Goal: Task Accomplishment & Management: Use online tool/utility

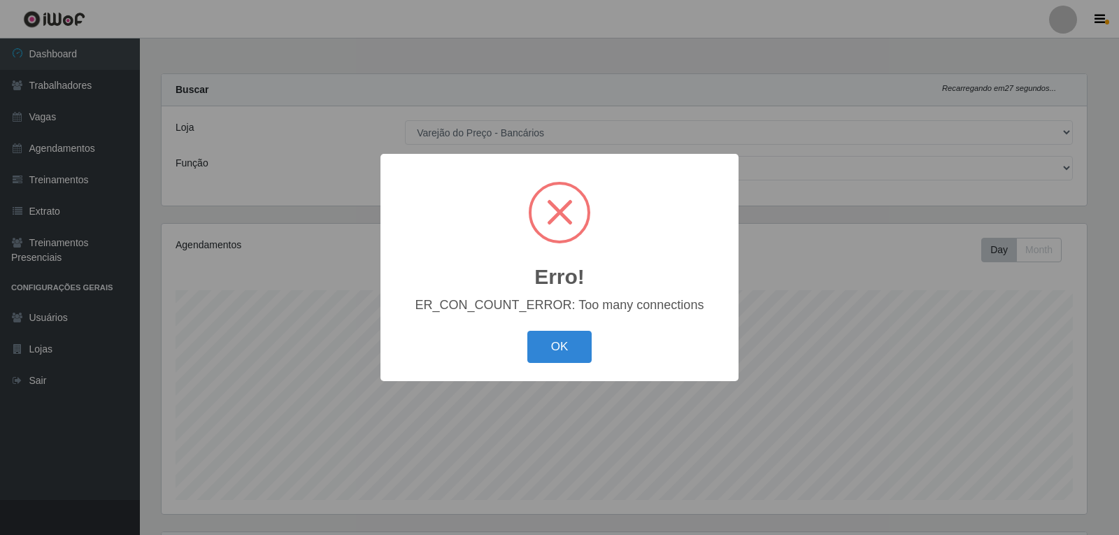
select select "157"
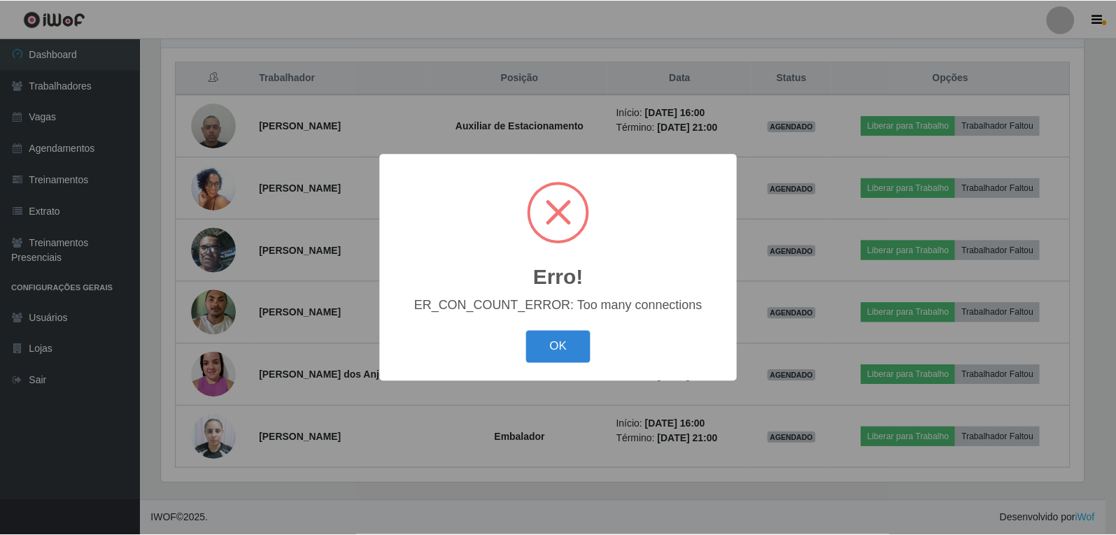
scroll to position [290, 925]
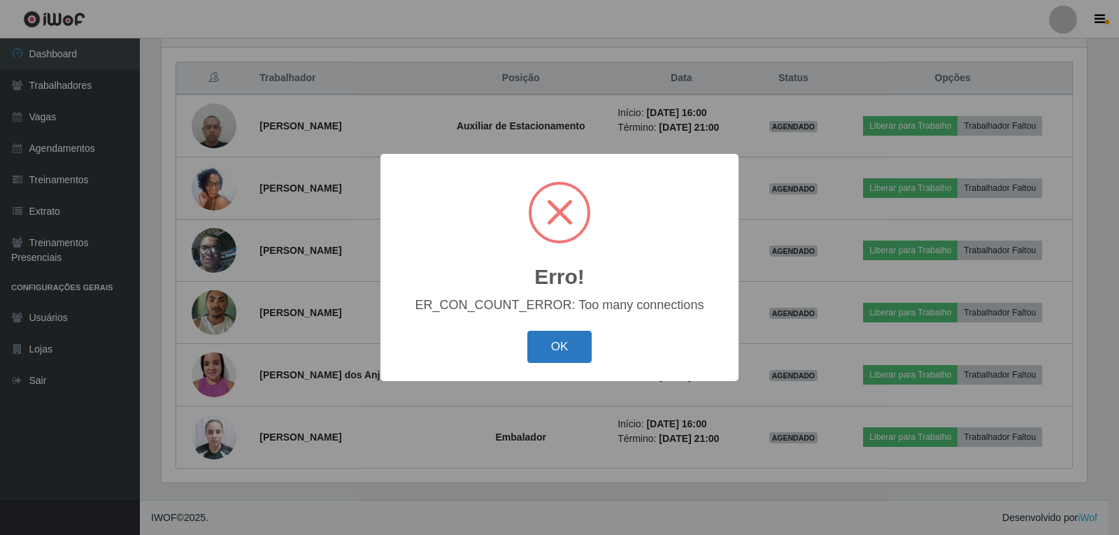
click at [534, 358] on button "OK" at bounding box center [559, 347] width 65 height 33
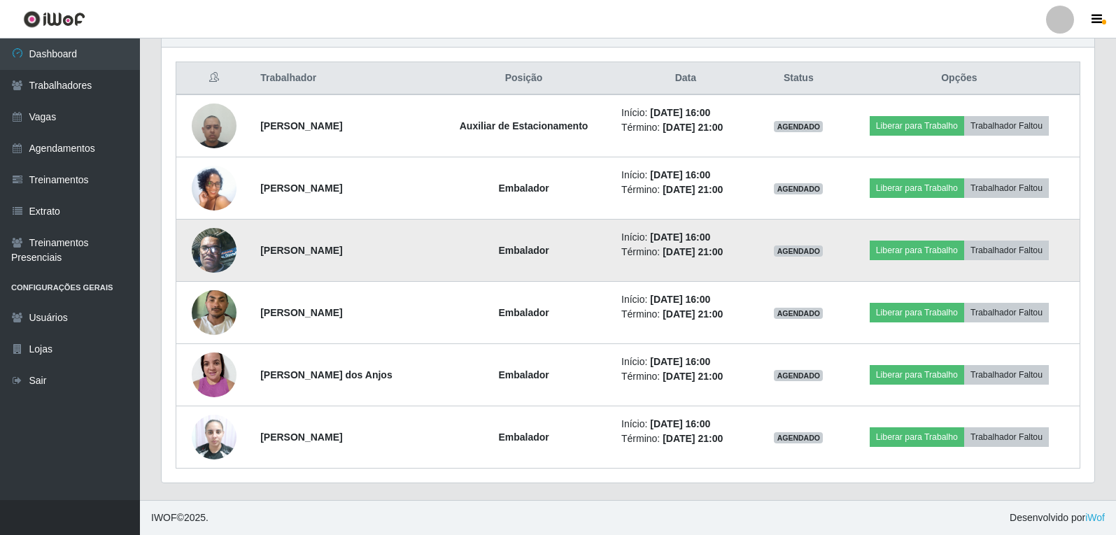
scroll to position [290, 932]
click at [918, 256] on button "Liberar para Trabalho" at bounding box center [916, 251] width 94 height 20
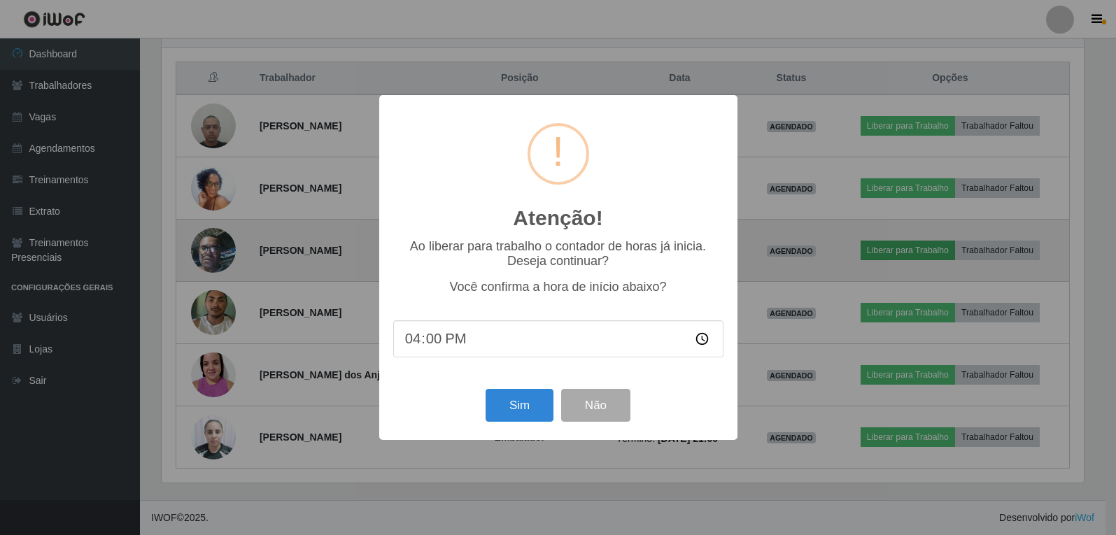
scroll to position [290, 925]
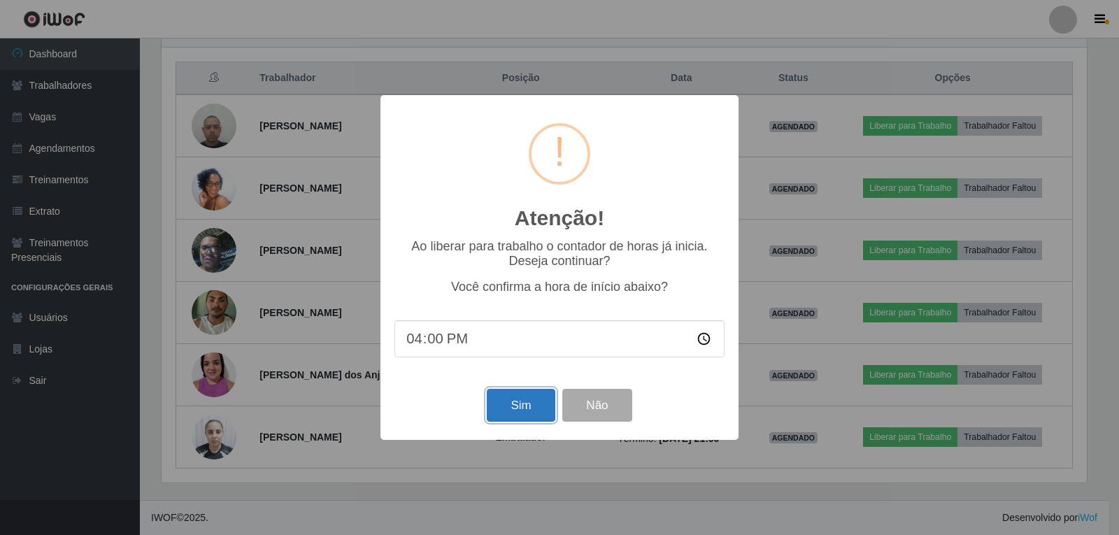
click at [509, 416] on button "Sim" at bounding box center [521, 405] width 68 height 33
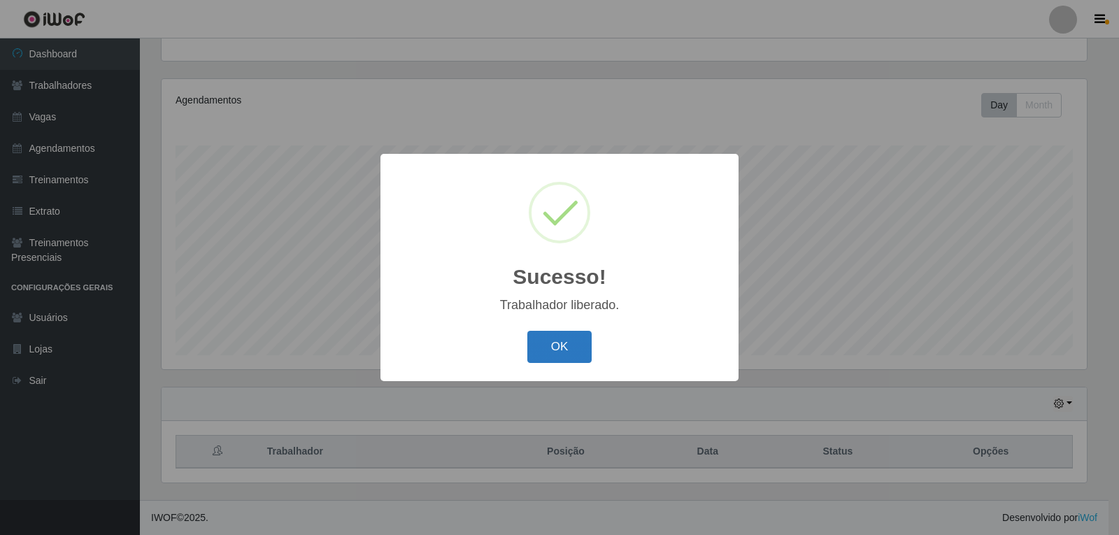
click at [554, 333] on button "OK" at bounding box center [559, 347] width 65 height 33
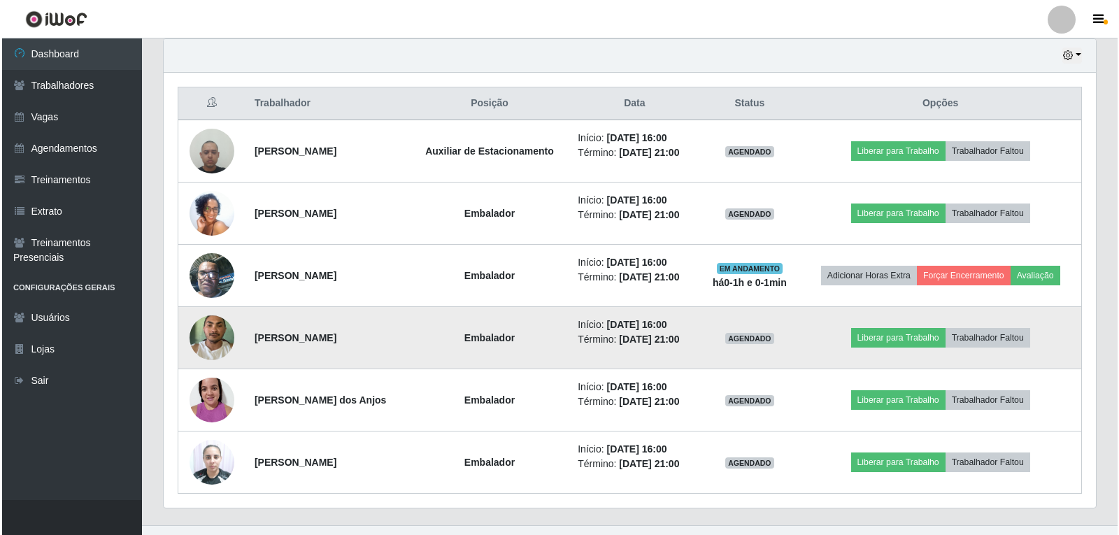
scroll to position [495, 0]
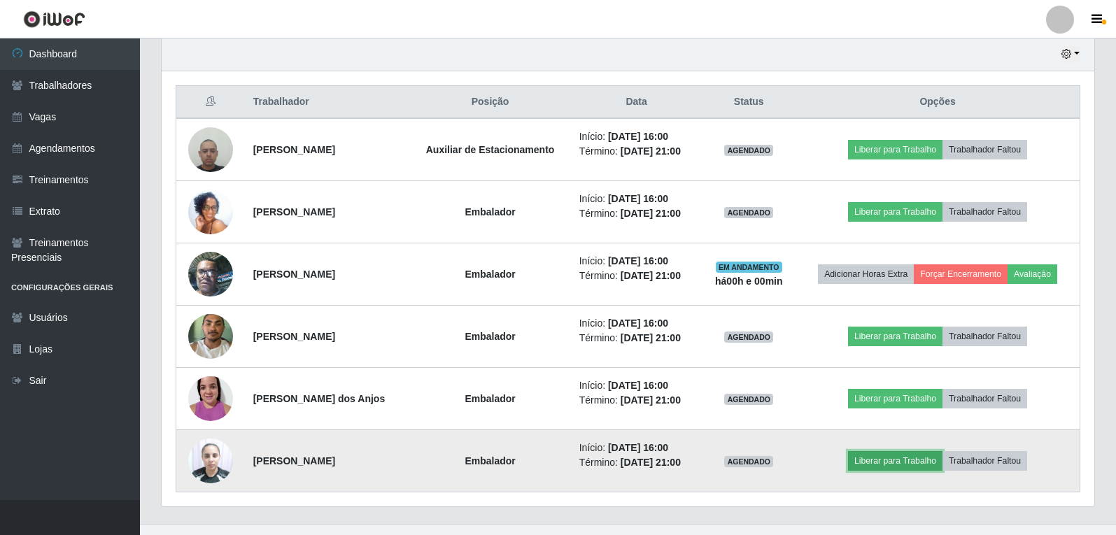
click at [897, 459] on button "Liberar para Trabalho" at bounding box center [895, 461] width 94 height 20
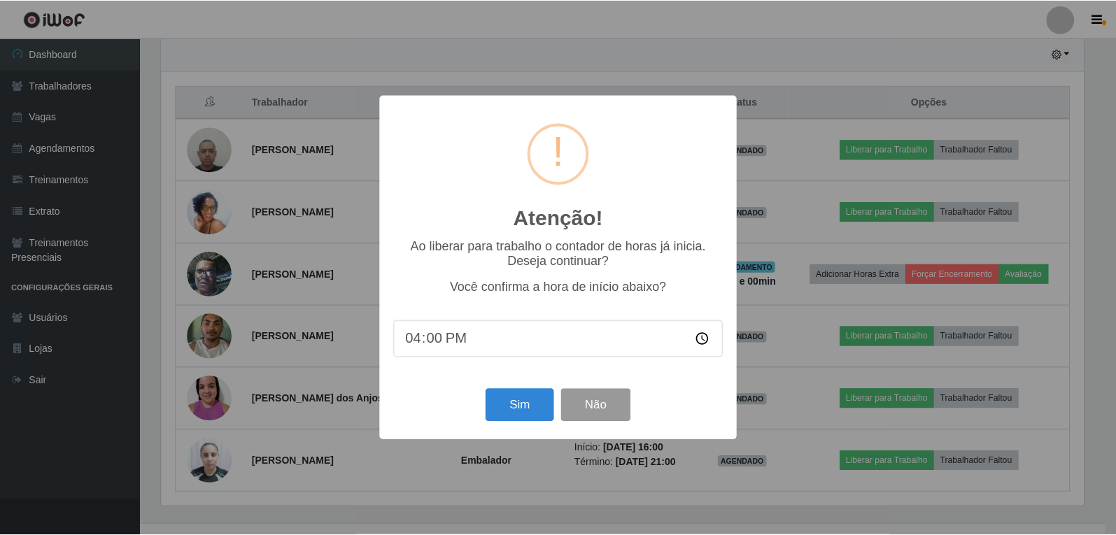
scroll to position [290, 925]
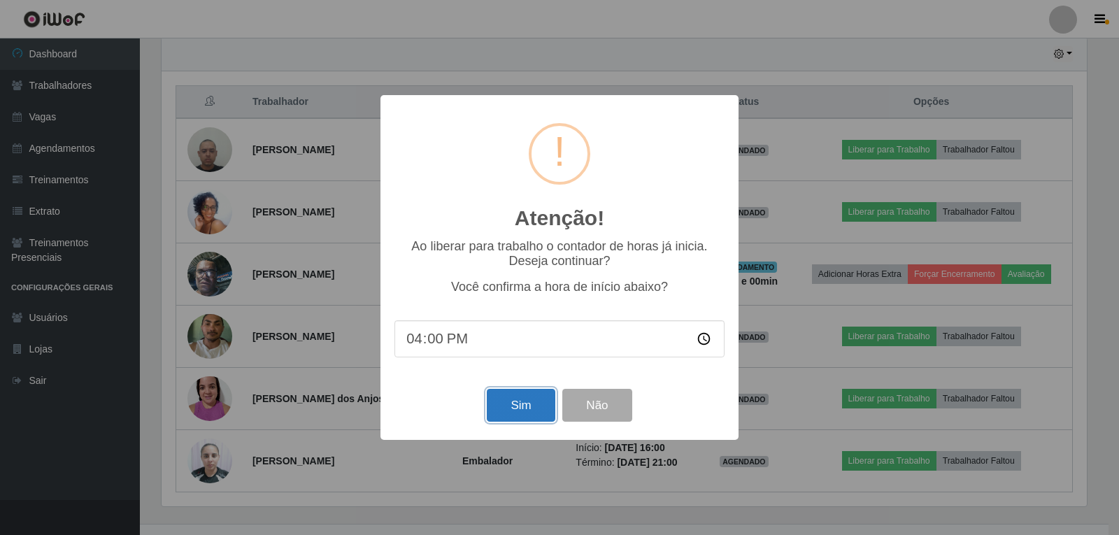
click at [514, 402] on button "Sim" at bounding box center [521, 405] width 68 height 33
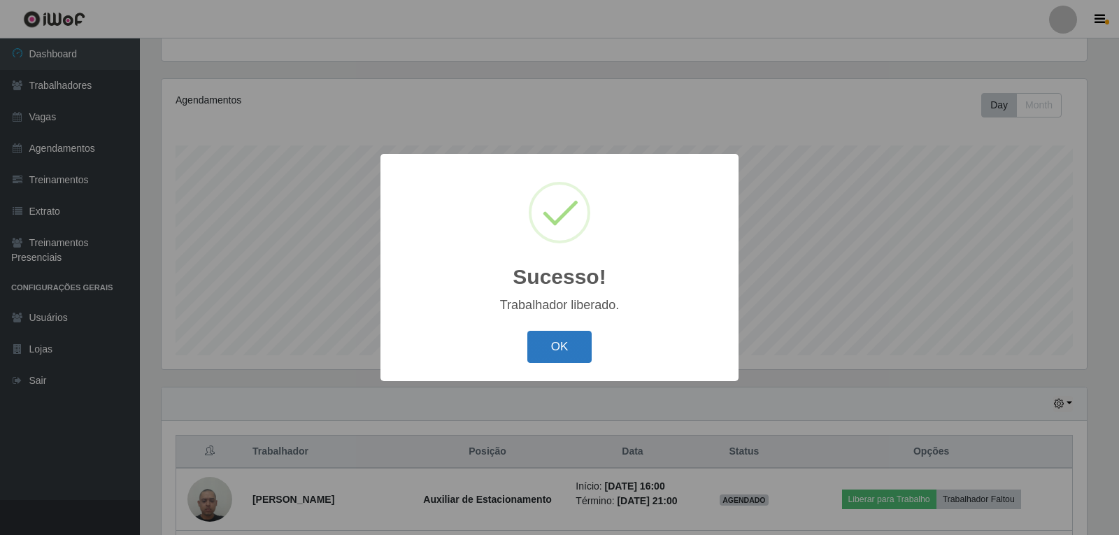
click at [570, 350] on button "OK" at bounding box center [559, 347] width 65 height 33
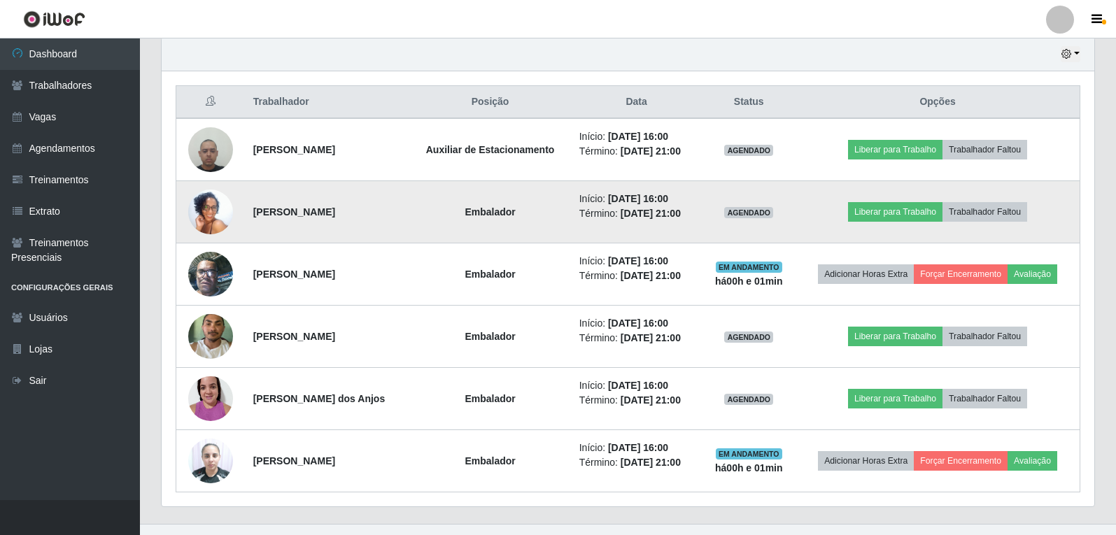
scroll to position [518, 0]
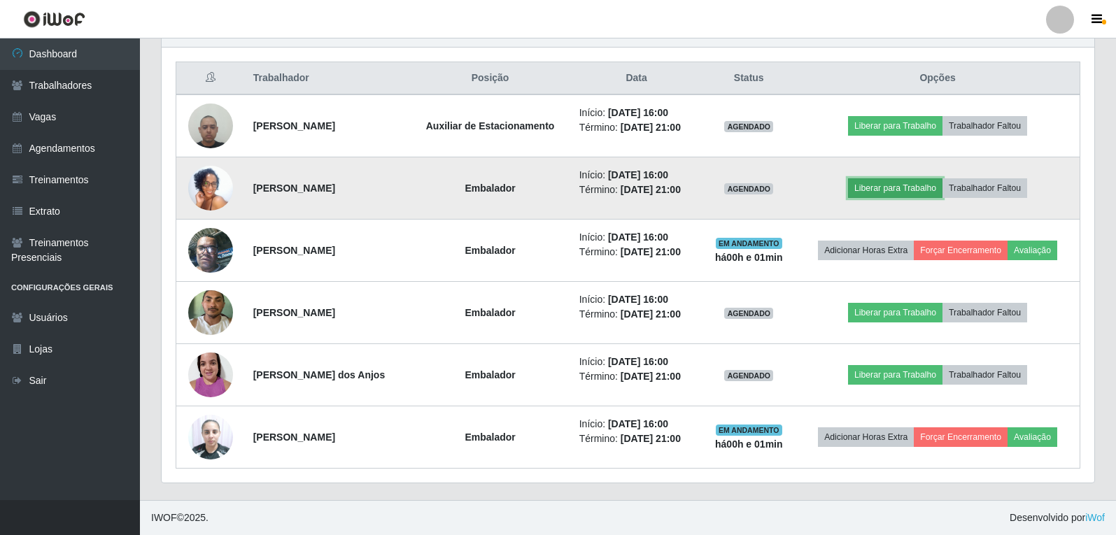
click at [922, 180] on button "Liberar para Trabalho" at bounding box center [895, 188] width 94 height 20
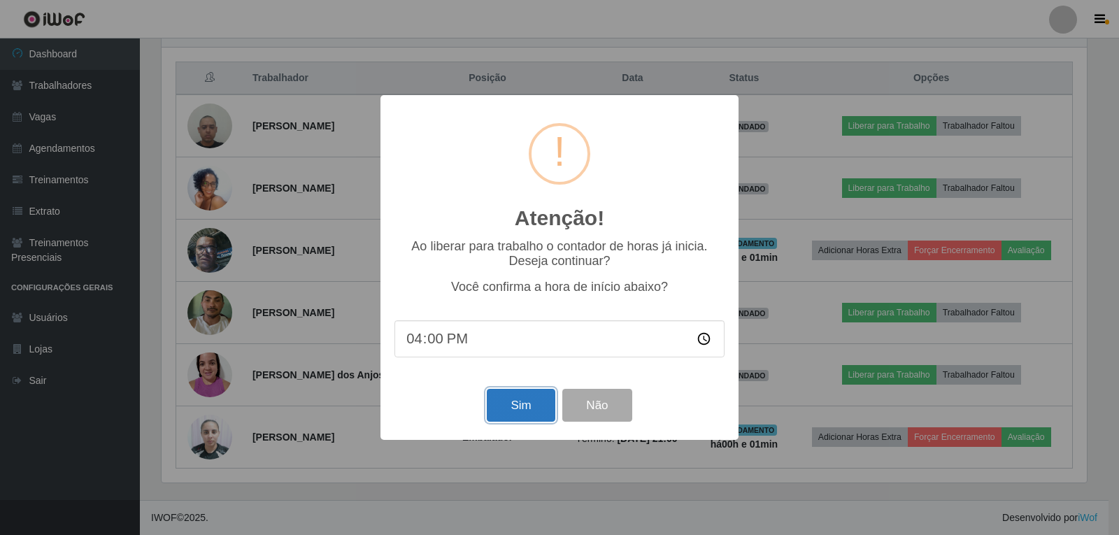
click at [512, 405] on button "Sim" at bounding box center [521, 405] width 68 height 33
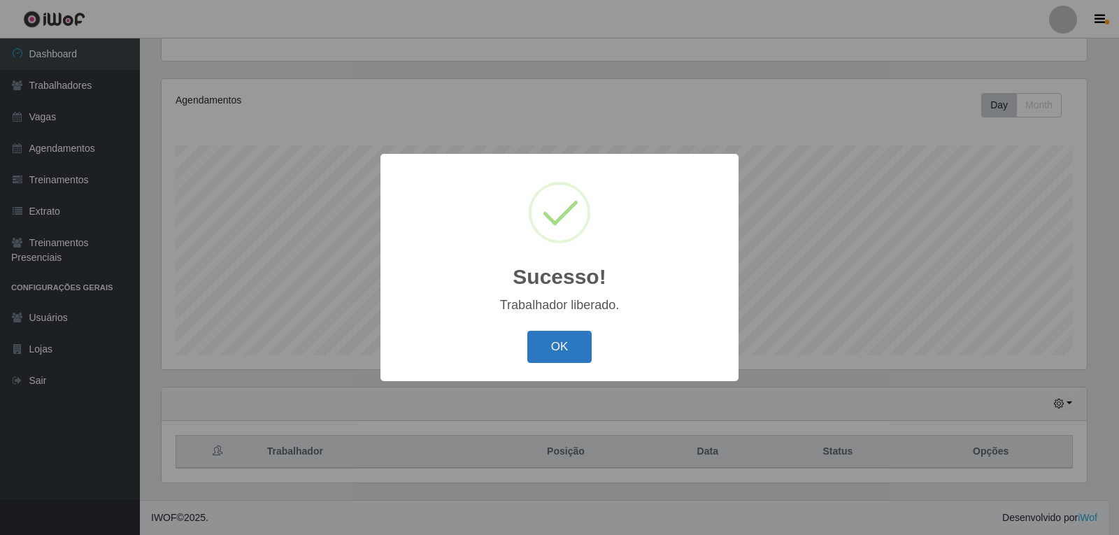
click at [566, 357] on button "OK" at bounding box center [559, 347] width 65 height 33
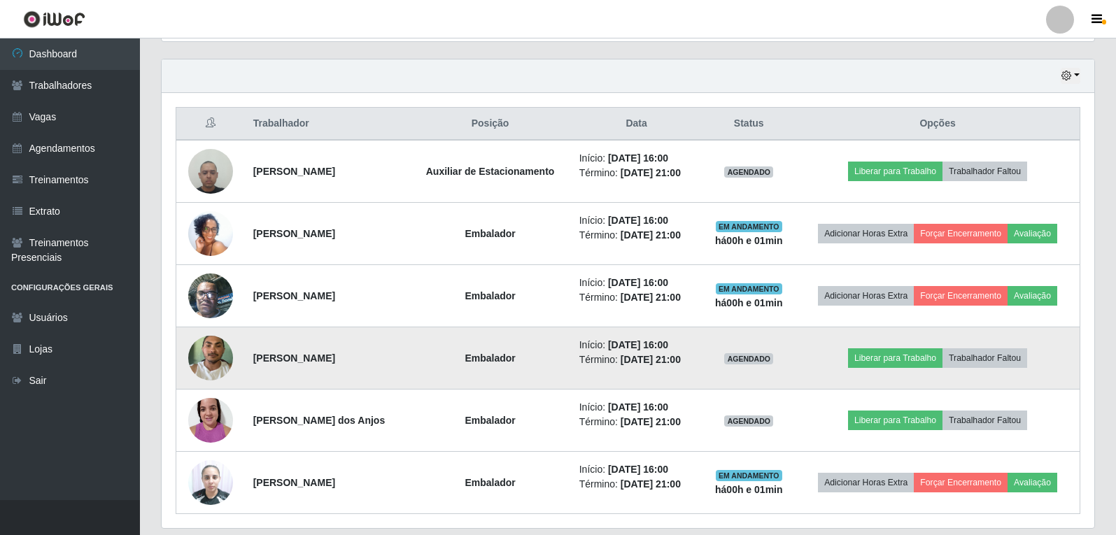
scroll to position [495, 0]
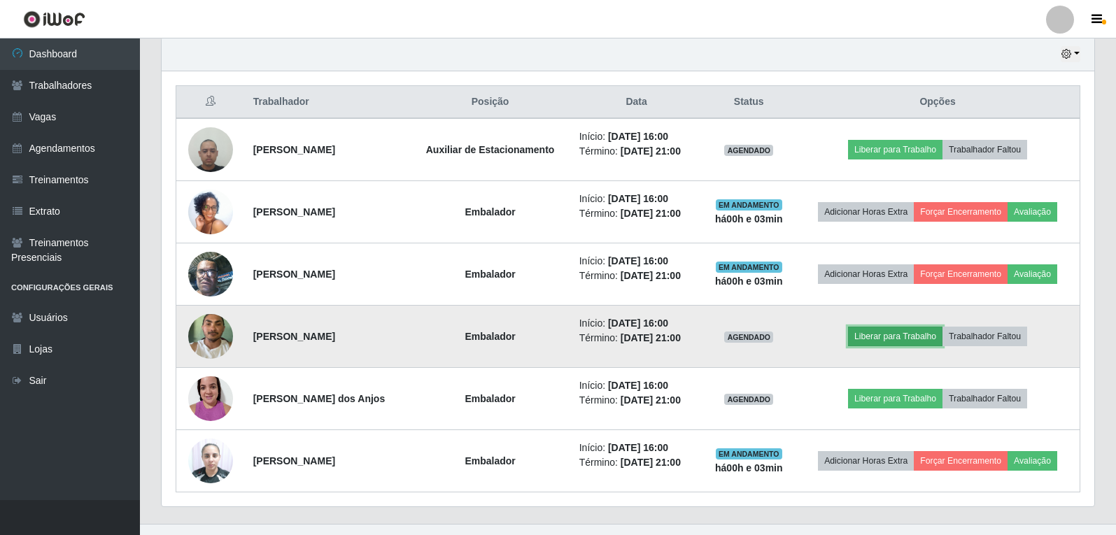
click at [886, 342] on button "Liberar para Trabalho" at bounding box center [895, 337] width 94 height 20
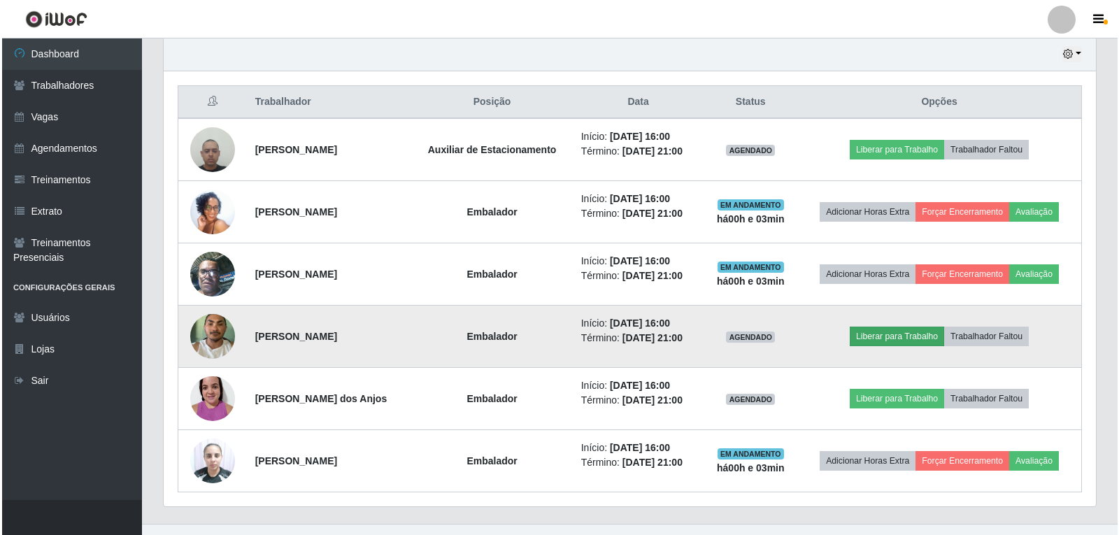
scroll to position [290, 925]
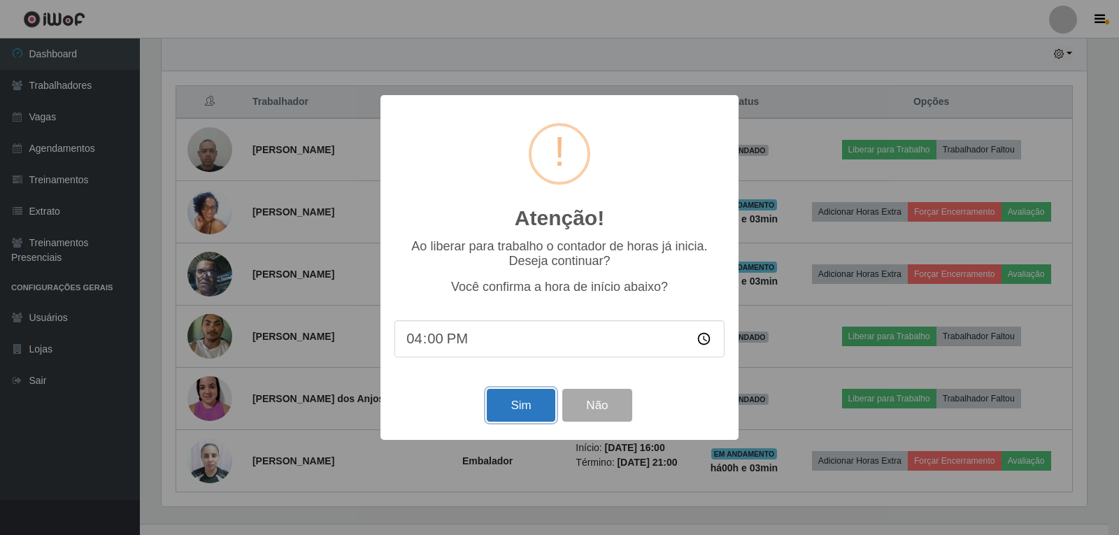
click at [529, 411] on button "Sim" at bounding box center [521, 405] width 68 height 33
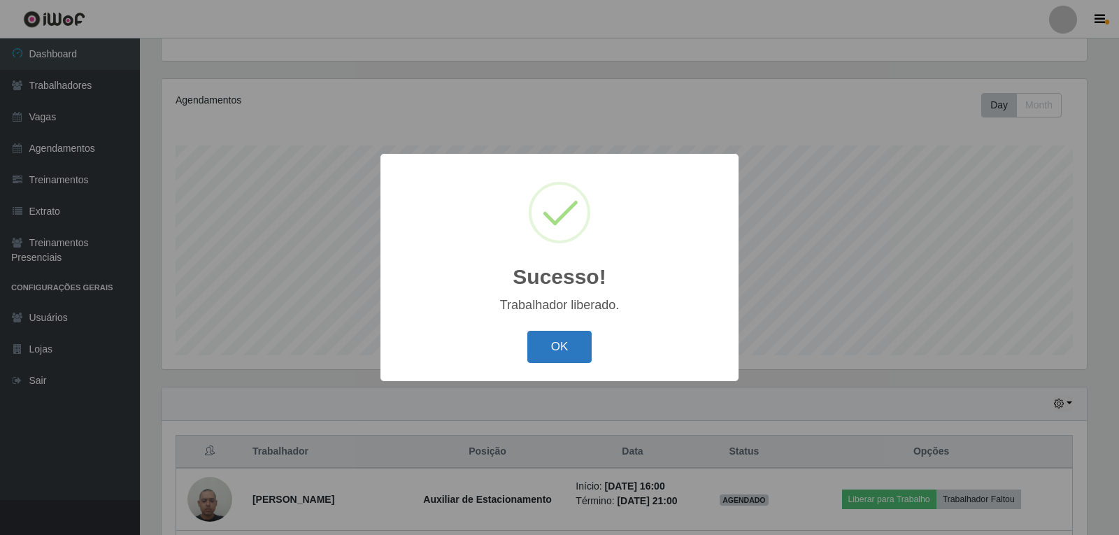
drag, startPoint x: 550, startPoint y: 347, endPoint x: 577, endPoint y: 336, distance: 29.5
click at [553, 346] on button "OK" at bounding box center [559, 347] width 65 height 33
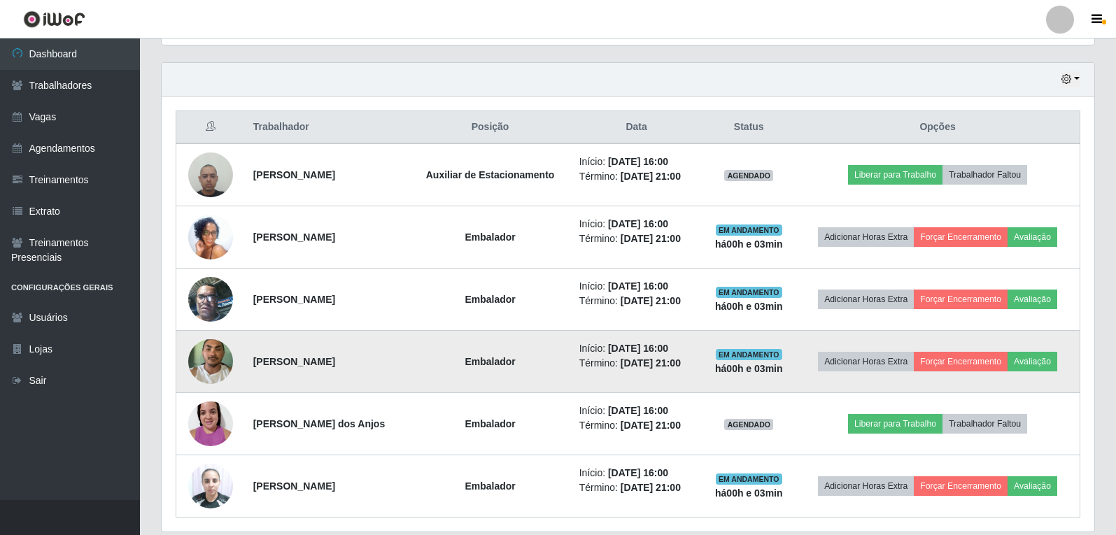
scroll to position [495, 0]
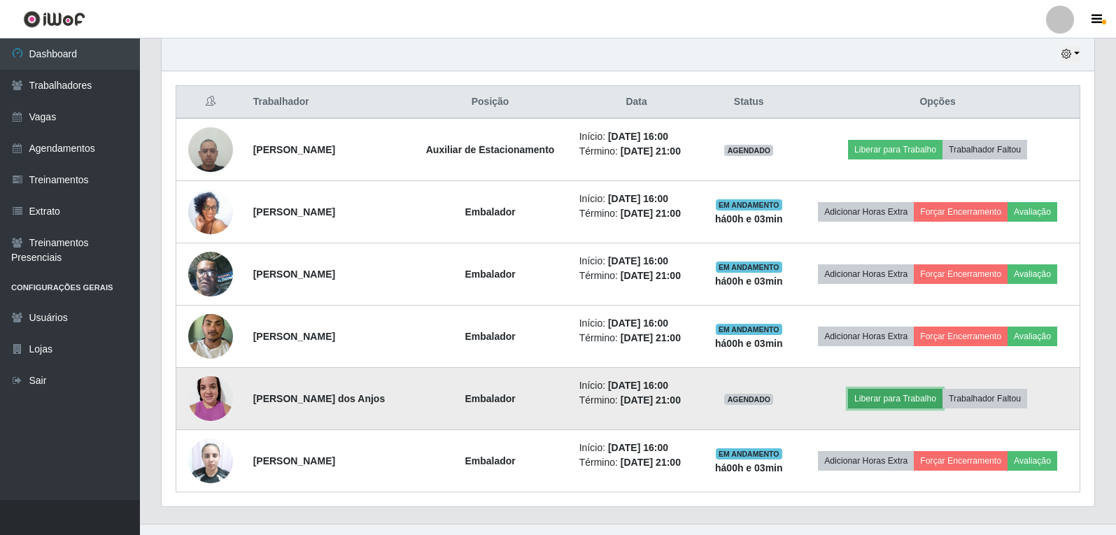
click at [904, 395] on button "Liberar para Trabalho" at bounding box center [895, 399] width 94 height 20
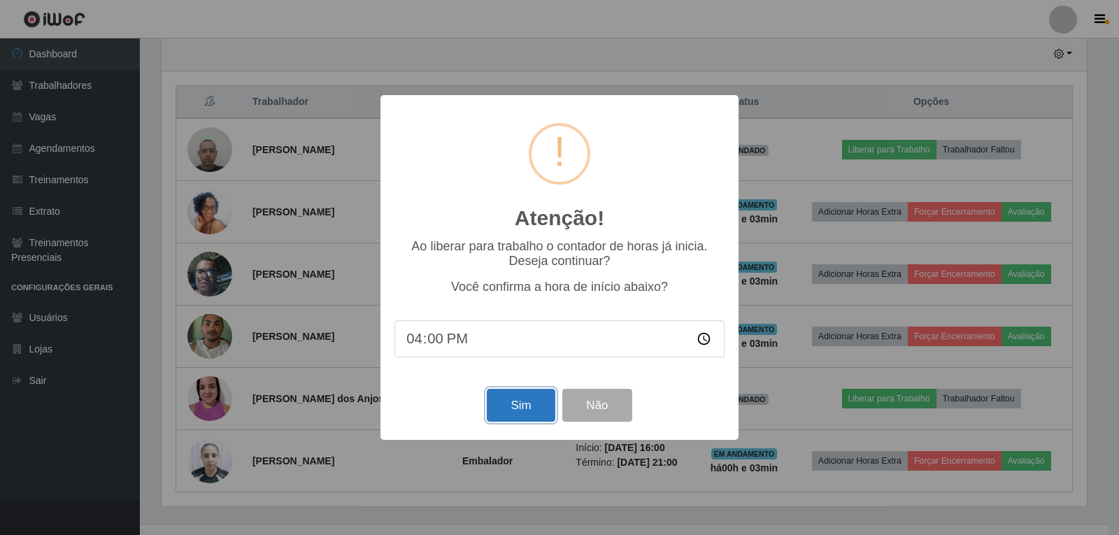
drag, startPoint x: 536, startPoint y: 404, endPoint x: 550, endPoint y: 404, distance: 13.3
click at [538, 404] on button "Sim" at bounding box center [521, 405] width 68 height 33
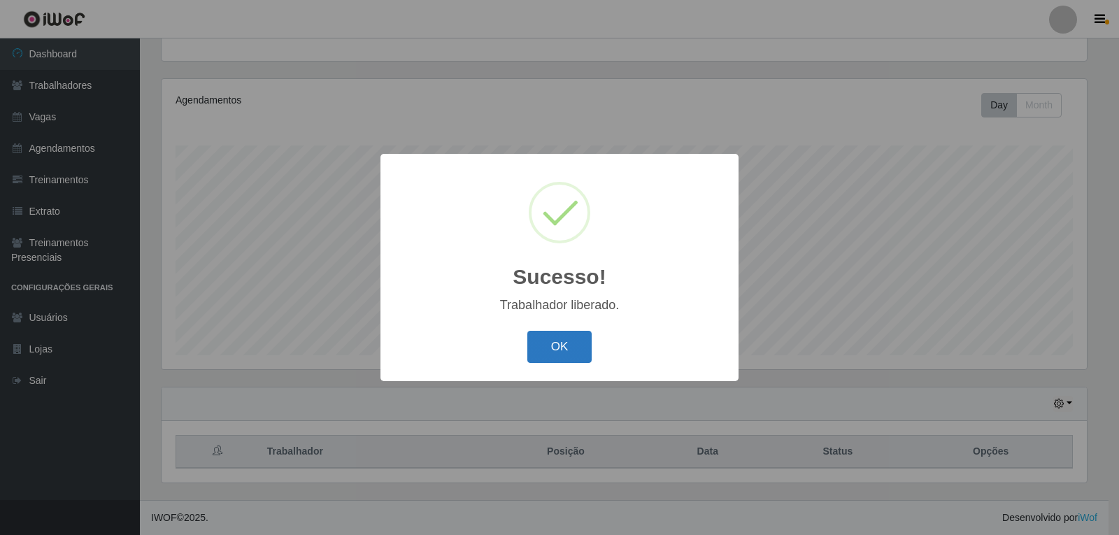
click at [562, 347] on button "OK" at bounding box center [559, 347] width 65 height 33
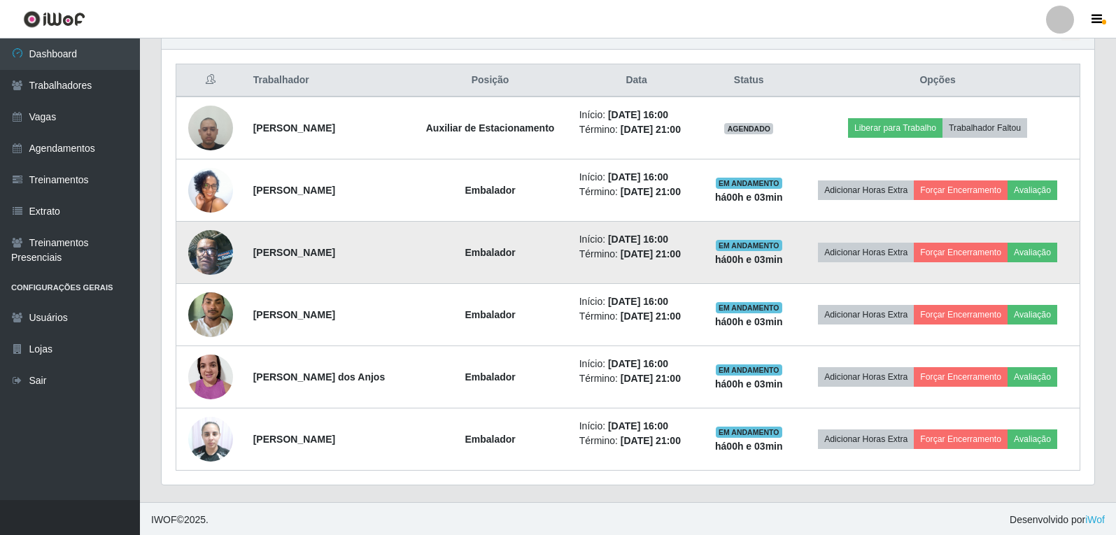
scroll to position [518, 0]
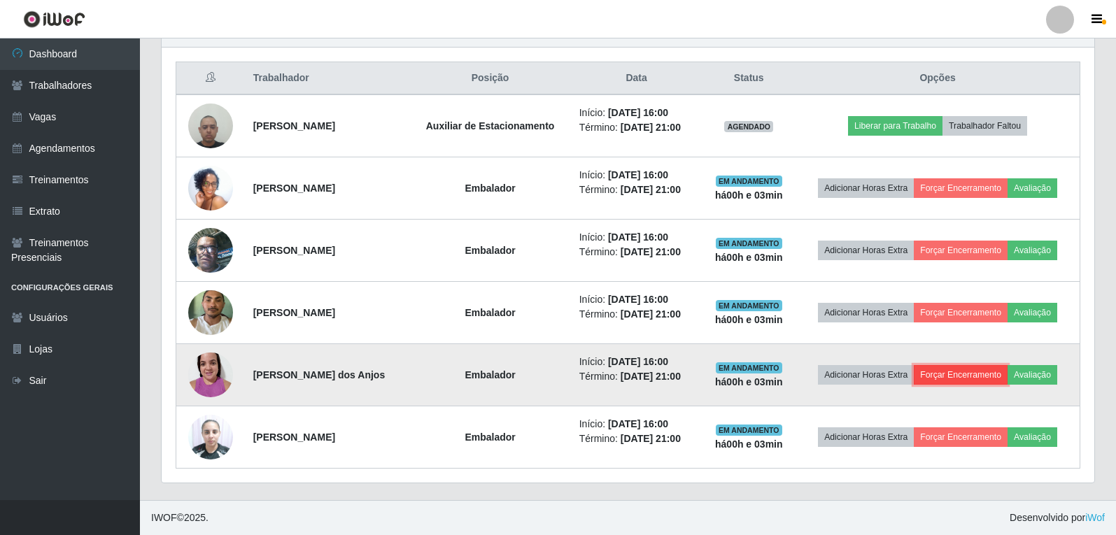
click at [990, 376] on button "Forçar Encerramento" at bounding box center [961, 375] width 94 height 20
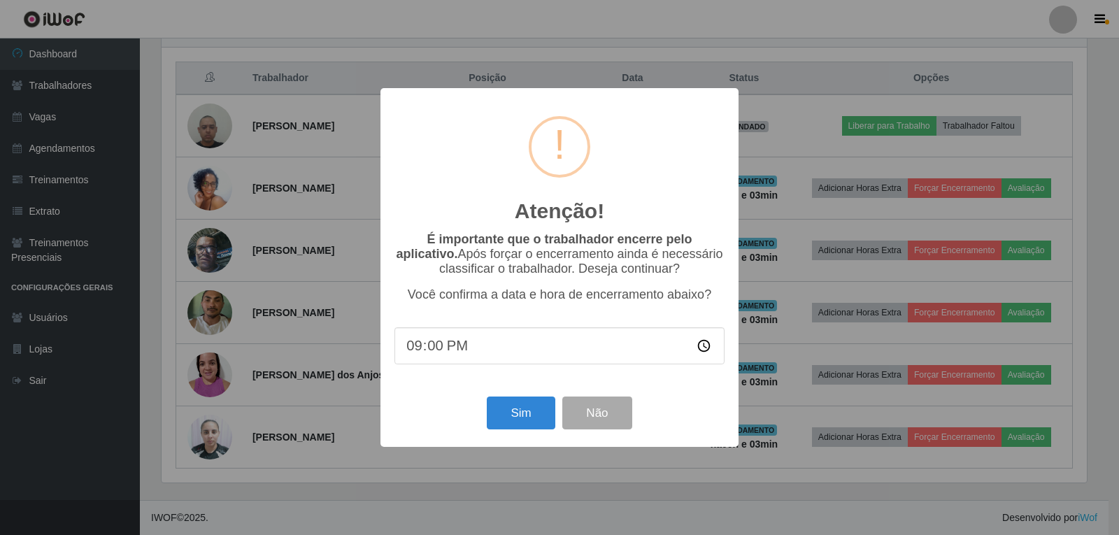
click at [702, 354] on input "21:00" at bounding box center [560, 345] width 330 height 37
click at [481, 353] on input "21:00" at bounding box center [560, 345] width 330 height 37
type input "16:00"
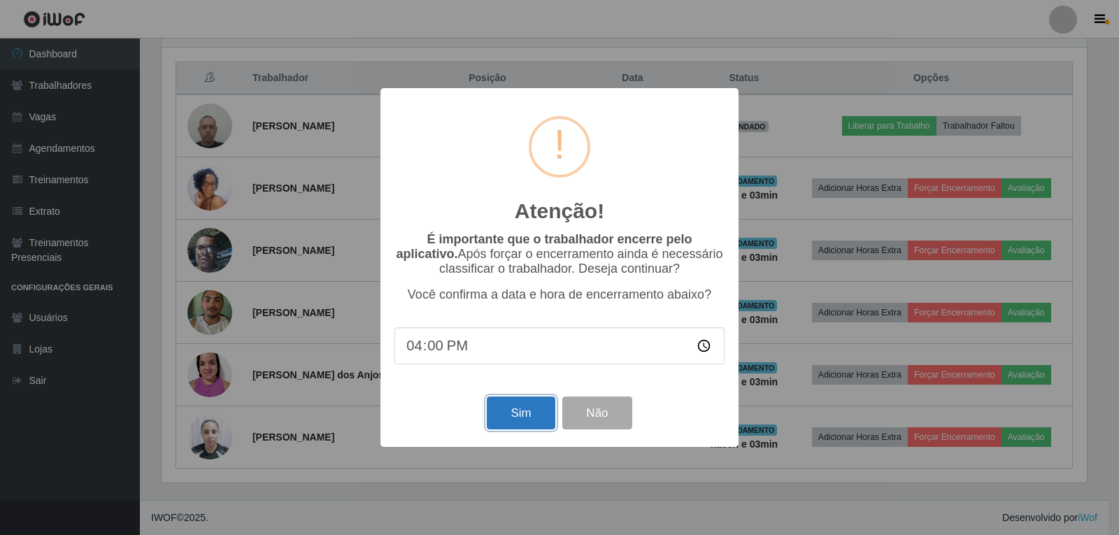
click at [523, 413] on button "Sim" at bounding box center [521, 413] width 68 height 33
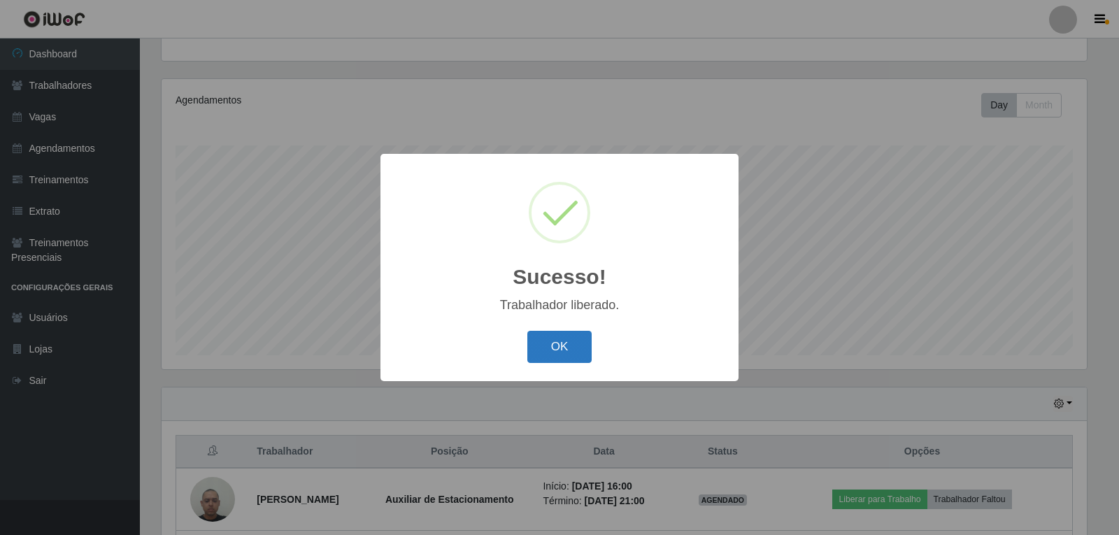
click at [571, 341] on button "OK" at bounding box center [559, 347] width 65 height 33
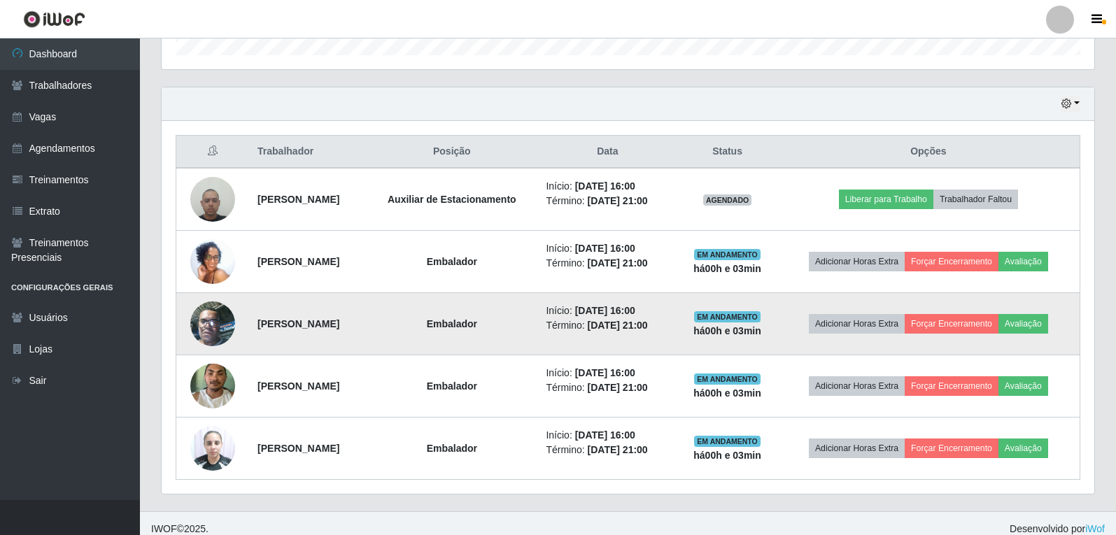
scroll to position [456, 0]
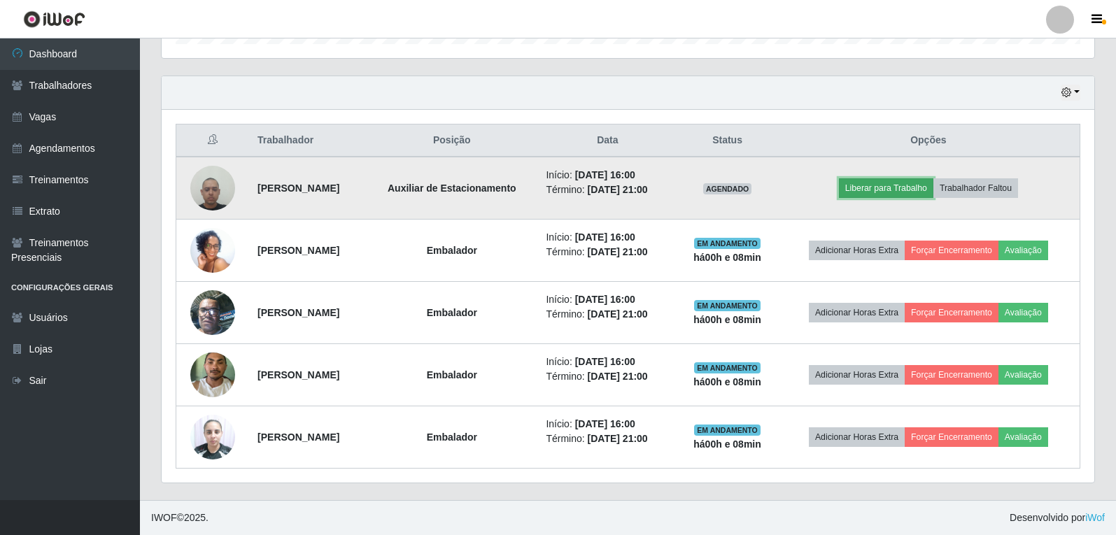
click at [883, 185] on button "Liberar para Trabalho" at bounding box center [886, 188] width 94 height 20
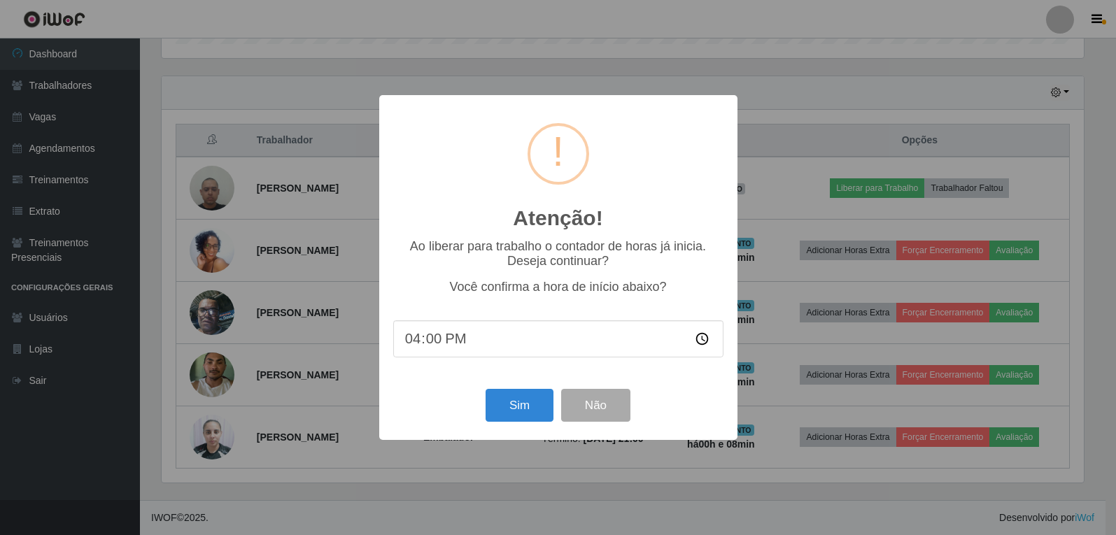
scroll to position [290, 925]
click at [532, 413] on button "Sim" at bounding box center [521, 405] width 68 height 33
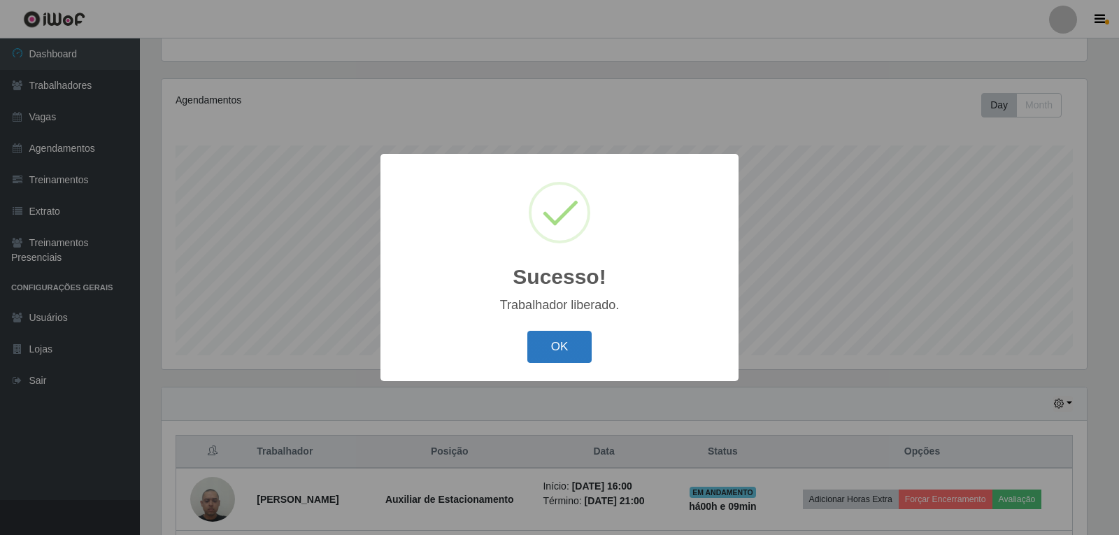
click at [567, 349] on button "OK" at bounding box center [559, 347] width 65 height 33
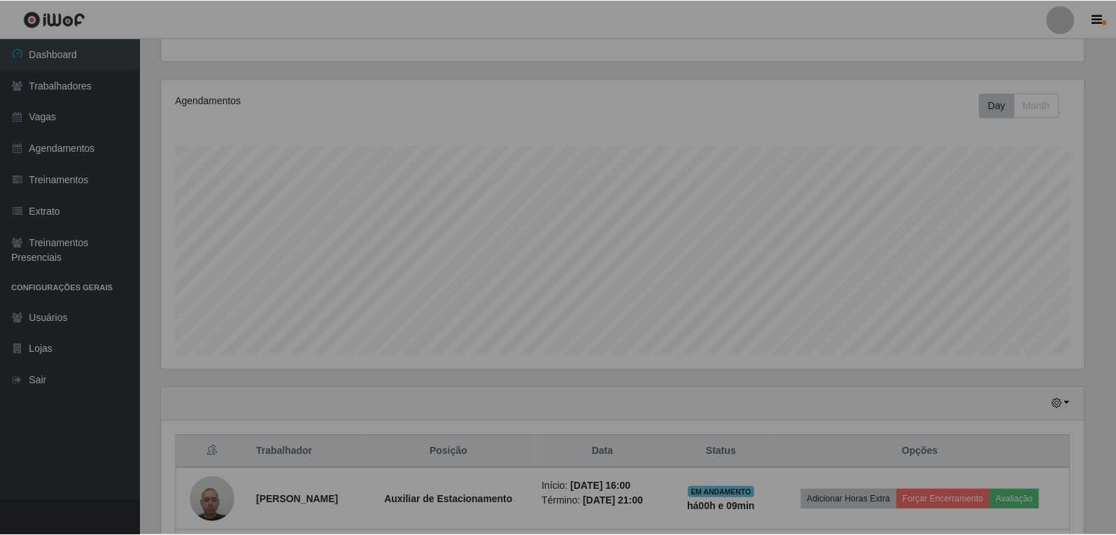
scroll to position [290, 932]
